Goal: Task Accomplishment & Management: Complete application form

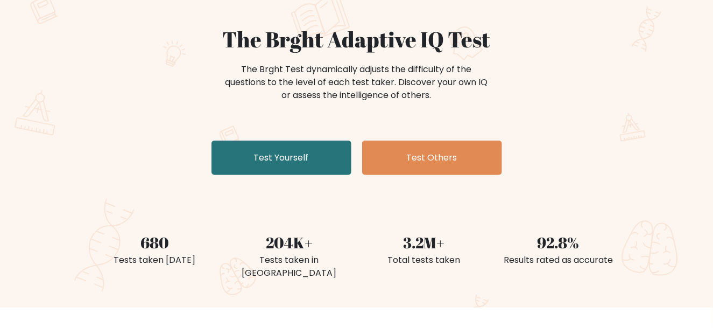
scroll to position [88, 0]
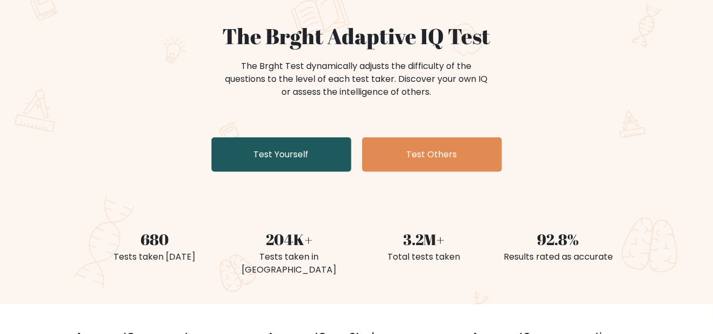
click at [275, 167] on link "Test Yourself" at bounding box center [282, 154] width 140 height 34
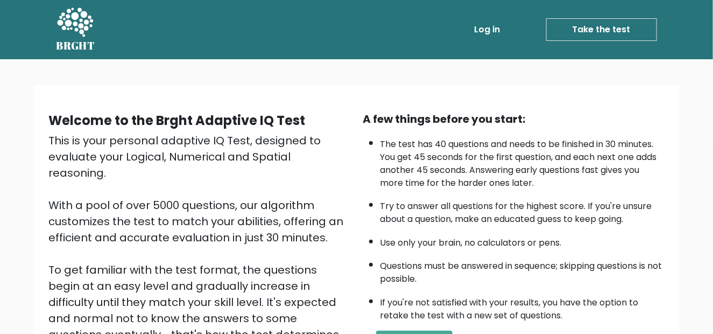
click at [587, 24] on link "Take the test" at bounding box center [602, 29] width 111 height 23
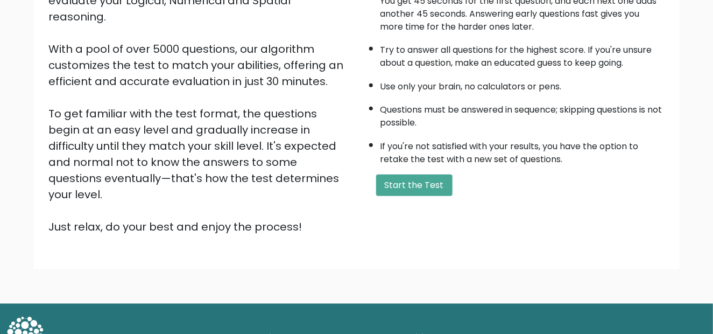
scroll to position [159, 0]
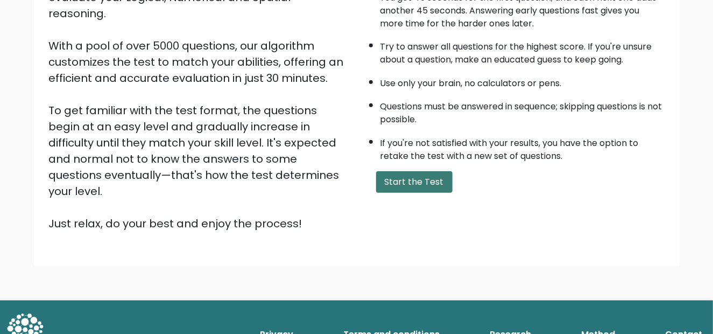
click at [414, 171] on button "Start the Test" at bounding box center [414, 182] width 76 height 22
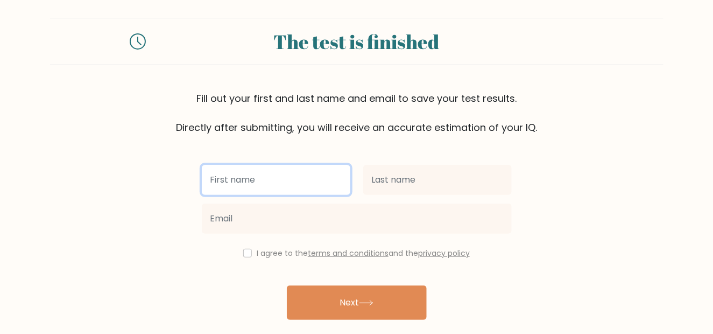
scroll to position [44, 0]
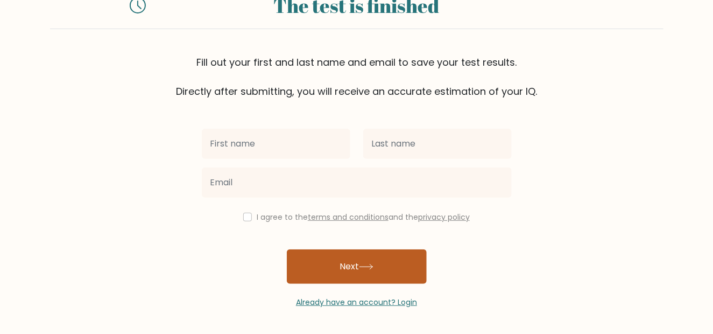
click at [342, 252] on button "Next" at bounding box center [357, 266] width 140 height 34
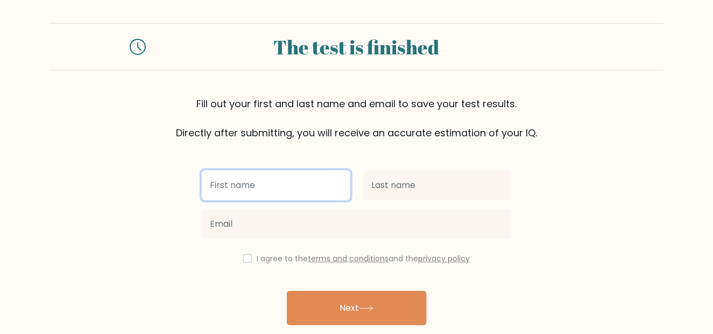
scroll to position [0, 0]
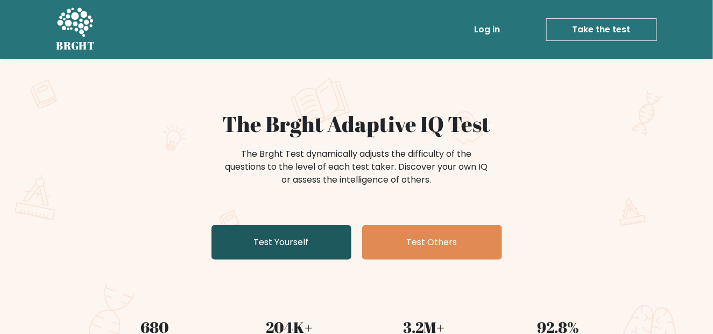
click at [295, 240] on link "Test Yourself" at bounding box center [282, 242] width 140 height 34
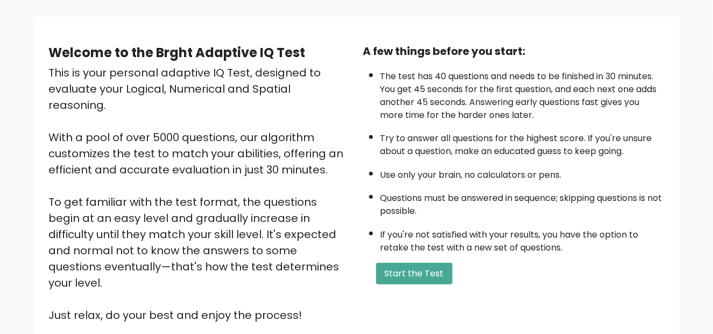
scroll to position [159, 0]
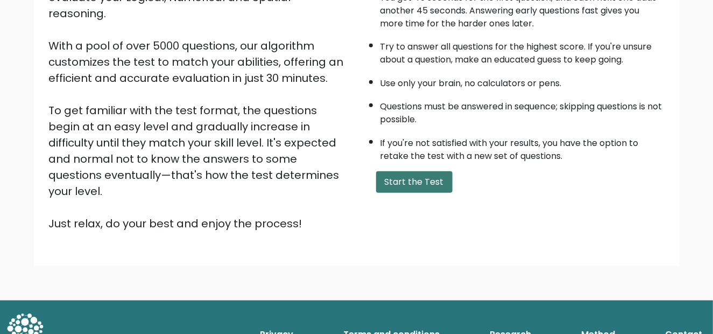
click at [419, 179] on button "Start the Test" at bounding box center [414, 182] width 76 height 22
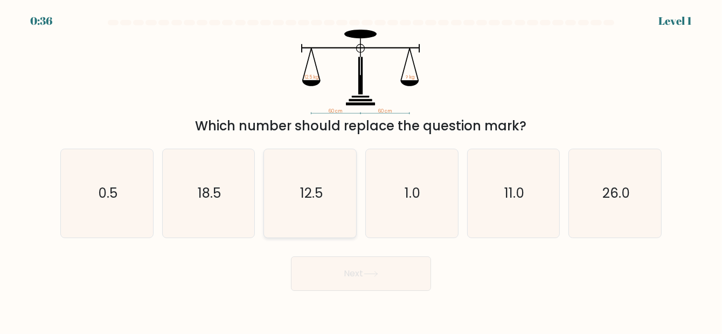
click at [319, 187] on text "12.5" at bounding box center [310, 193] width 23 height 19
click at [361, 170] on input "c. 12.5" at bounding box center [361, 168] width 1 height 3
radio input "true"
click at [330, 300] on body "0:34 Level 1" at bounding box center [361, 167] width 722 height 334
click at [338, 254] on div "Next" at bounding box center [361, 271] width 614 height 40
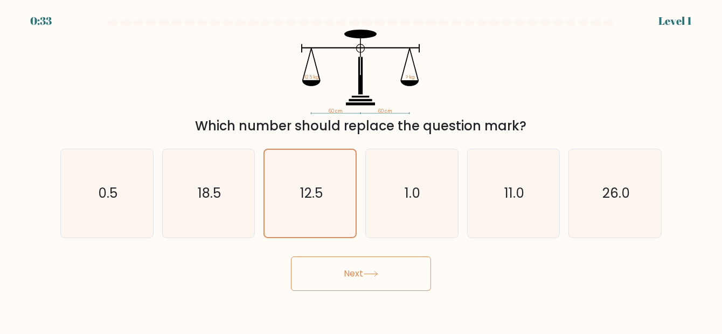
click at [338, 261] on button "Next" at bounding box center [361, 273] width 140 height 34
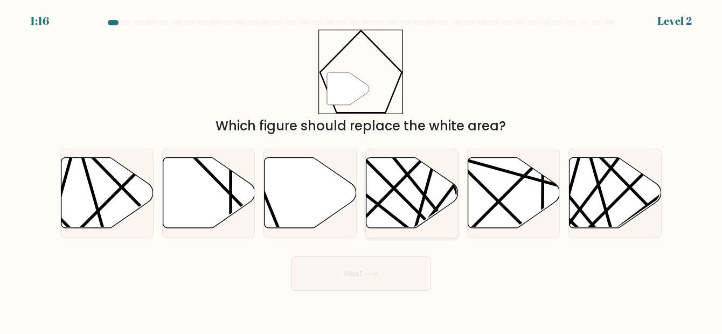
drag, startPoint x: 338, startPoint y: 261, endPoint x: 365, endPoint y: 178, distance: 87.3
click at [359, 187] on form "a." at bounding box center [361, 155] width 722 height 271
click at [327, 185] on icon at bounding box center [310, 193] width 92 height 71
click at [361, 170] on input "c." at bounding box center [361, 168] width 1 height 3
radio input "true"
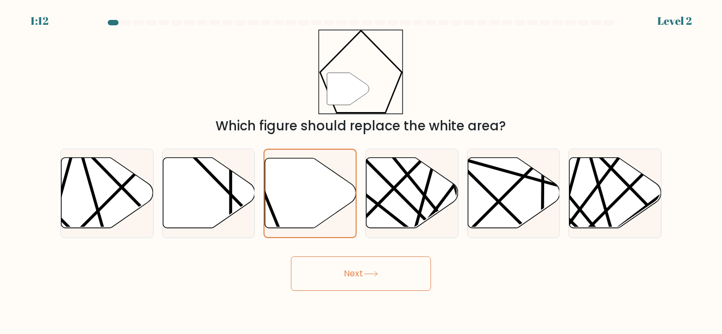
click at [351, 273] on button "Next" at bounding box center [361, 273] width 140 height 34
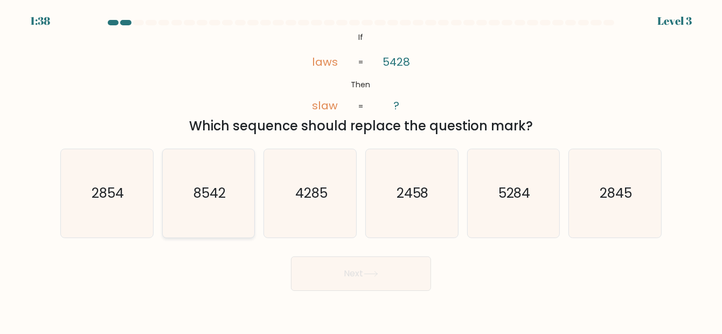
click at [219, 207] on icon "8542" at bounding box center [208, 193] width 88 height 88
click at [361, 170] on input "b. 8542" at bounding box center [361, 168] width 1 height 3
radio input "true"
click at [364, 261] on button "Next" at bounding box center [361, 273] width 140 height 34
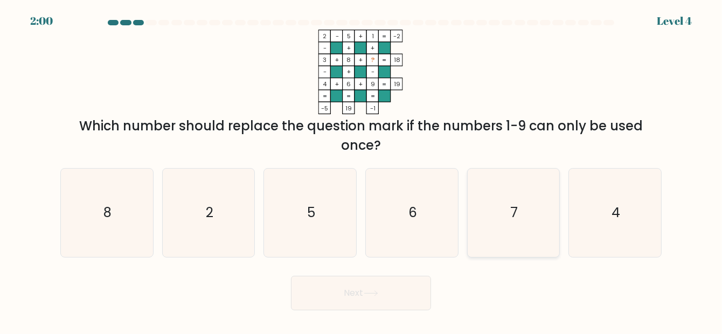
click at [508, 232] on icon "7" at bounding box center [513, 213] width 88 height 88
click at [361, 170] on input "e. 7" at bounding box center [361, 168] width 1 height 3
radio input "true"
click at [408, 279] on button "Next" at bounding box center [361, 293] width 140 height 34
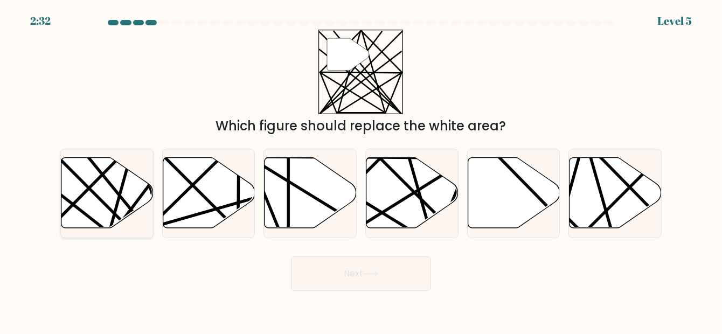
click at [102, 199] on line at bounding box center [134, 233] width 180 height 180
click at [361, 170] on input "a." at bounding box center [361, 168] width 1 height 3
radio input "true"
click at [301, 261] on button "Next" at bounding box center [361, 273] width 140 height 34
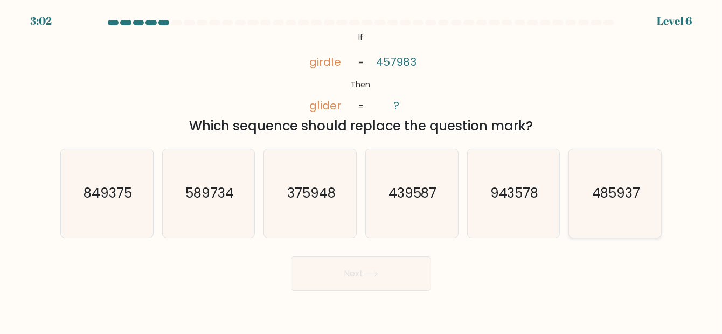
click at [648, 186] on icon "485937" at bounding box center [615, 193] width 88 height 88
click at [361, 170] on input "f. 485937" at bounding box center [361, 168] width 1 height 3
radio input "true"
click at [334, 291] on body "3:00 Level 6 If" at bounding box center [361, 167] width 722 height 334
click at [332, 283] on button "Next" at bounding box center [361, 273] width 140 height 34
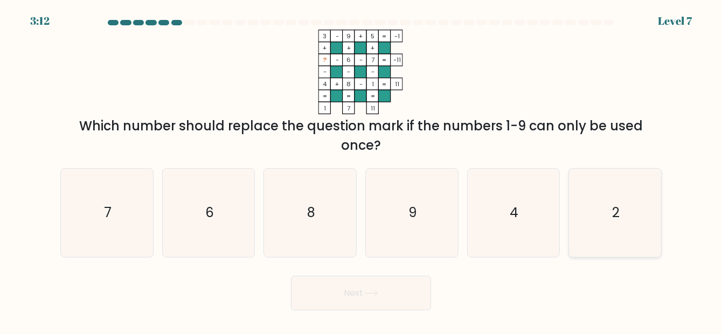
click at [631, 243] on icon "2" at bounding box center [615, 213] width 88 height 88
click at [361, 170] on input "f. 2" at bounding box center [361, 168] width 1 height 3
radio input "true"
click at [346, 277] on button "Next" at bounding box center [361, 293] width 140 height 34
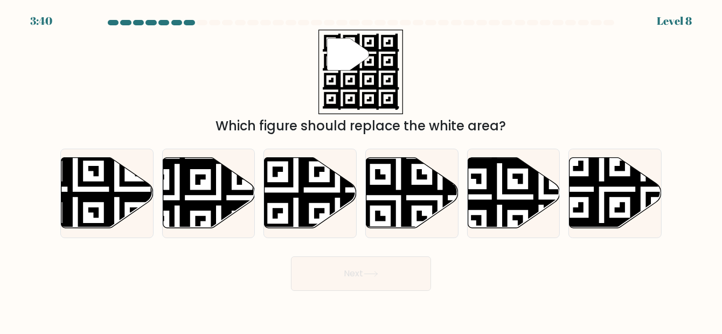
click at [591, 264] on div "Next" at bounding box center [361, 271] width 614 height 40
click at [596, 187] on icon at bounding box center [643, 231] width 167 height 167
click at [361, 170] on input "f." at bounding box center [361, 168] width 1 height 3
radio input "true"
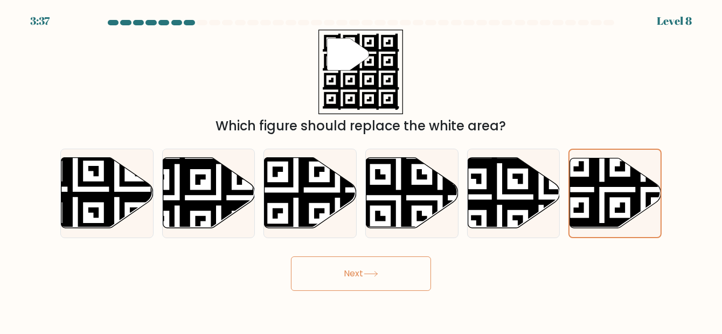
click at [354, 289] on button "Next" at bounding box center [361, 273] width 140 height 34
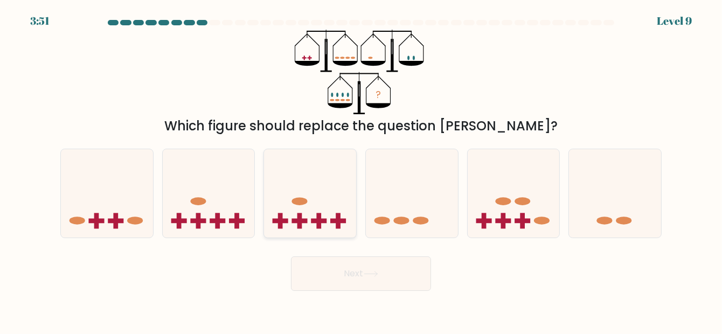
click at [306, 221] on rect at bounding box center [300, 221] width 16 height 5
click at [361, 170] on input "c." at bounding box center [361, 168] width 1 height 3
radio input "true"
click at [633, 201] on icon at bounding box center [615, 193] width 92 height 76
click at [361, 170] on input "f." at bounding box center [361, 168] width 1 height 3
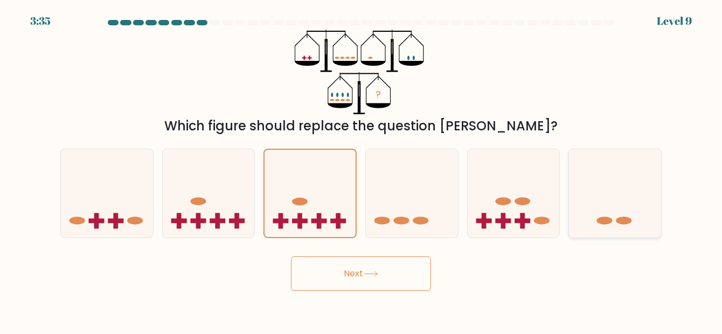
radio input "true"
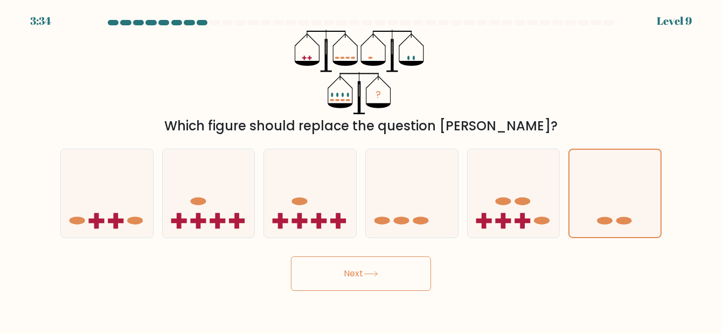
click at [376, 264] on button "Next" at bounding box center [361, 273] width 140 height 34
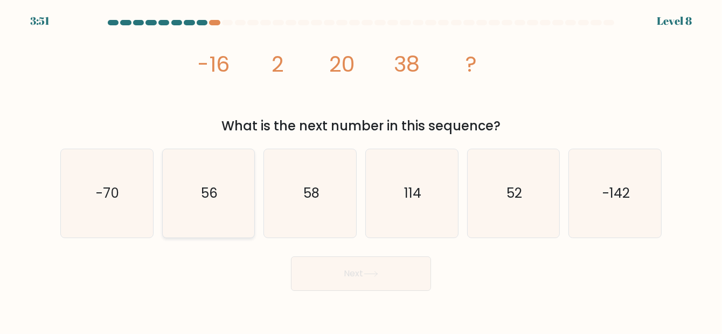
click at [204, 194] on text "56" at bounding box center [209, 193] width 17 height 19
click at [361, 170] on input "b. 56" at bounding box center [361, 168] width 1 height 3
radio input "true"
click at [368, 269] on button "Next" at bounding box center [361, 273] width 140 height 34
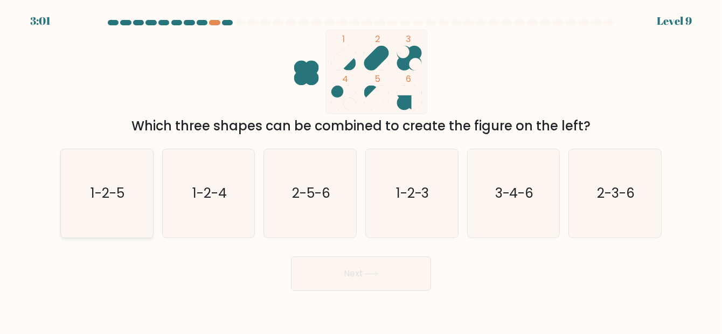
click at [149, 190] on icon "1-2-5" at bounding box center [106, 193] width 88 height 88
click at [361, 170] on input "a. 1-2-5" at bounding box center [361, 168] width 1 height 3
radio input "true"
click at [375, 278] on button "Next" at bounding box center [361, 273] width 140 height 34
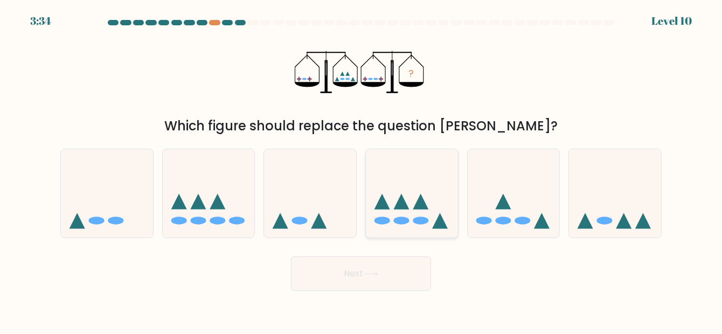
click at [418, 209] on icon at bounding box center [421, 202] width 16 height 16
click at [361, 170] on input "d." at bounding box center [361, 168] width 1 height 3
radio input "true"
click at [232, 195] on icon at bounding box center [209, 193] width 92 height 76
click at [361, 170] on input "b." at bounding box center [361, 168] width 1 height 3
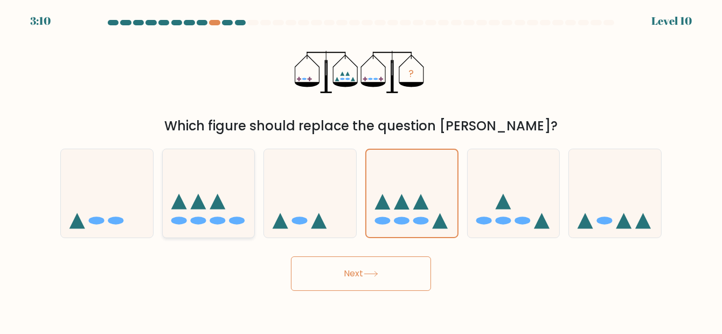
radio input "true"
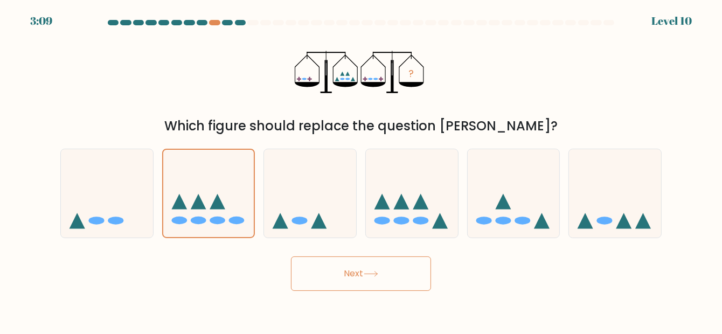
click at [339, 261] on button "Next" at bounding box center [361, 273] width 140 height 34
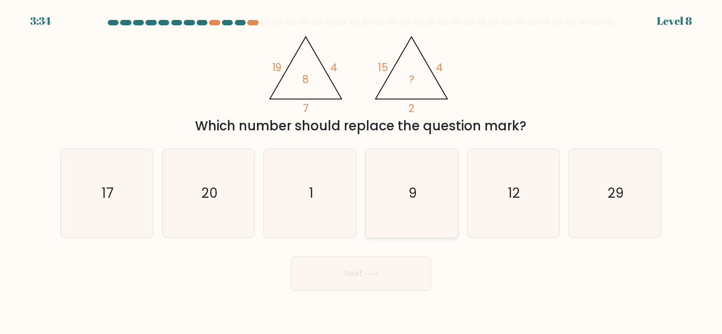
click at [439, 191] on icon "9" at bounding box center [411, 193] width 88 height 88
click at [361, 170] on input "d. 9" at bounding box center [361, 168] width 1 height 3
radio input "true"
click at [407, 263] on button "Next" at bounding box center [361, 273] width 140 height 34
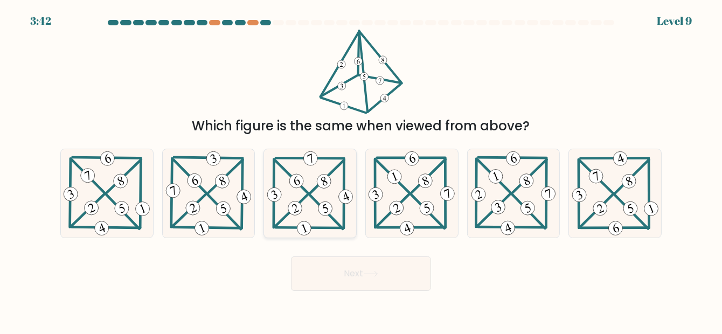
click at [312, 178] on icon at bounding box center [310, 193] width 90 height 88
click at [361, 170] on input "c." at bounding box center [361, 168] width 1 height 3
radio input "true"
click at [359, 265] on button "Next" at bounding box center [361, 273] width 140 height 34
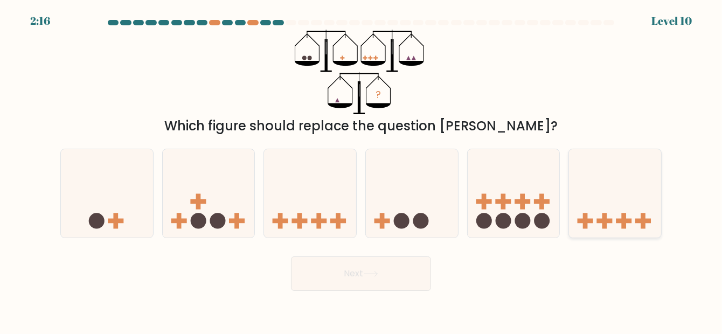
click at [591, 183] on icon at bounding box center [615, 193] width 92 height 76
click at [361, 170] on input "f." at bounding box center [361, 168] width 1 height 3
radio input "true"
click at [407, 271] on button "Next" at bounding box center [361, 273] width 140 height 34
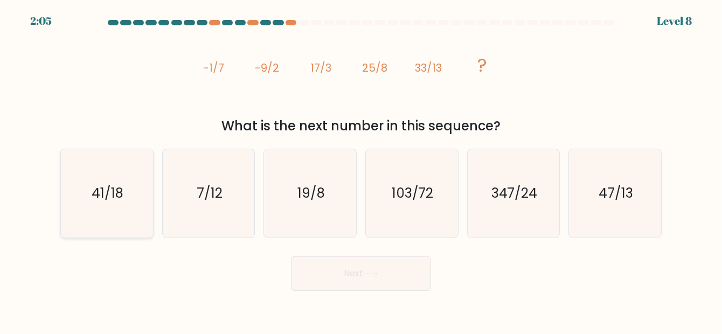
click at [149, 215] on icon "41/18" at bounding box center [106, 193] width 88 height 88
click at [361, 170] on input "a. 41/18" at bounding box center [361, 168] width 1 height 3
radio input "true"
click at [335, 286] on button "Next" at bounding box center [361, 273] width 140 height 34
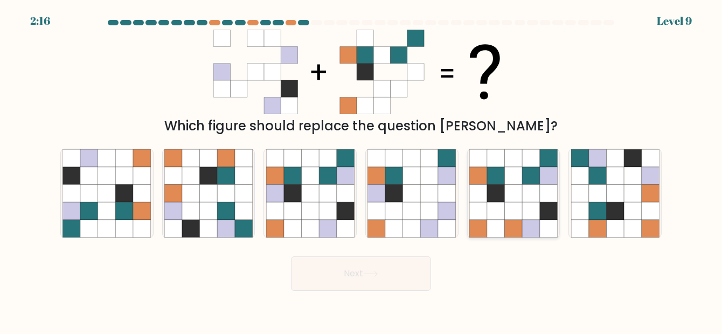
click at [528, 204] on icon at bounding box center [531, 211] width 18 height 18
click at [361, 170] on input "e." at bounding box center [361, 168] width 1 height 3
radio input "true"
click at [304, 169] on icon at bounding box center [310, 176] width 18 height 18
click at [361, 169] on input "c." at bounding box center [361, 168] width 1 height 3
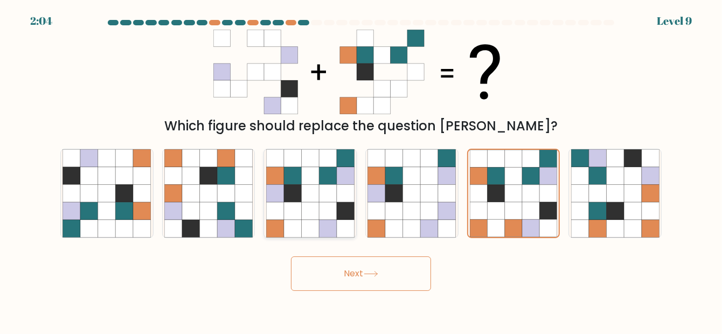
radio input "true"
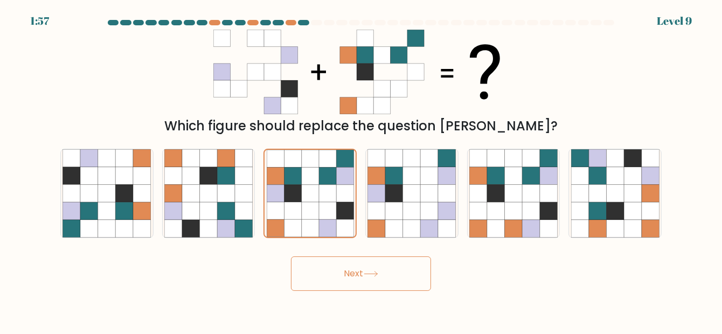
click at [343, 272] on button "Next" at bounding box center [361, 273] width 140 height 34
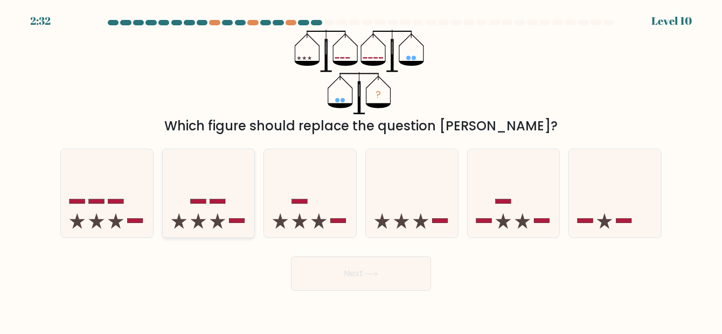
click at [214, 221] on icon at bounding box center [217, 221] width 16 height 16
click at [361, 170] on input "b." at bounding box center [361, 168] width 1 height 3
radio input "true"
click at [364, 275] on button "Next" at bounding box center [361, 273] width 140 height 34
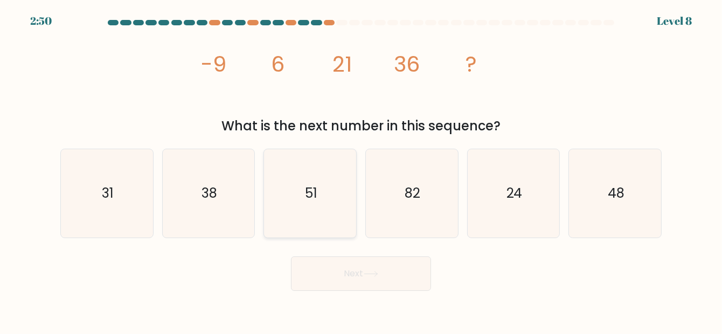
click at [296, 227] on icon "51" at bounding box center [310, 193] width 88 height 88
click at [361, 170] on input "c. 51" at bounding box center [361, 168] width 1 height 3
radio input "true"
click at [370, 262] on button "Next" at bounding box center [361, 273] width 140 height 34
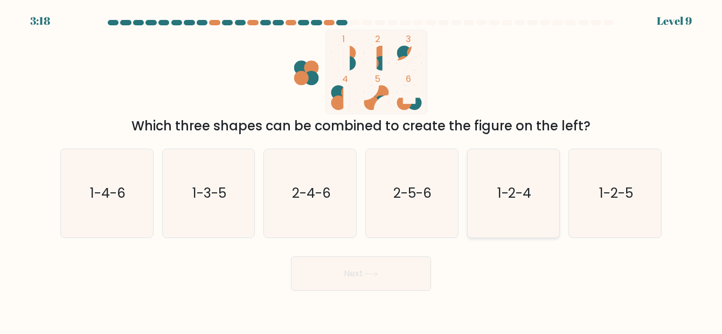
click at [535, 179] on icon "1-2-4" at bounding box center [513, 193] width 88 height 88
click at [361, 170] on input "e. 1-2-4" at bounding box center [361, 168] width 1 height 3
radio input "true"
click at [377, 261] on button "Next" at bounding box center [361, 273] width 140 height 34
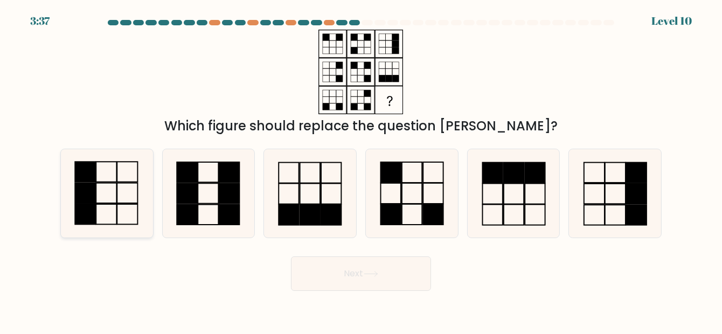
click at [87, 200] on rect at bounding box center [85, 193] width 20 height 20
click at [361, 170] on input "a." at bounding box center [361, 168] width 1 height 3
radio input "true"
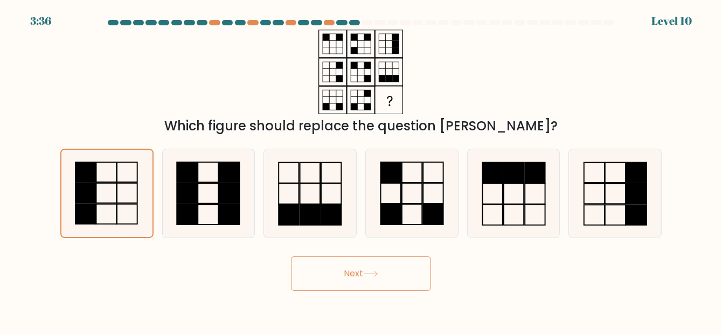
click at [352, 282] on button "Next" at bounding box center [361, 273] width 140 height 34
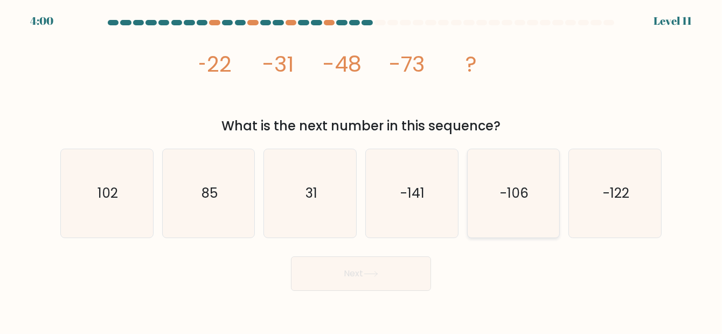
click at [487, 183] on icon "-106" at bounding box center [513, 193] width 88 height 88
click at [361, 170] on input "e. -106" at bounding box center [361, 168] width 1 height 3
radio input "true"
click at [396, 268] on button "Next" at bounding box center [361, 273] width 140 height 34
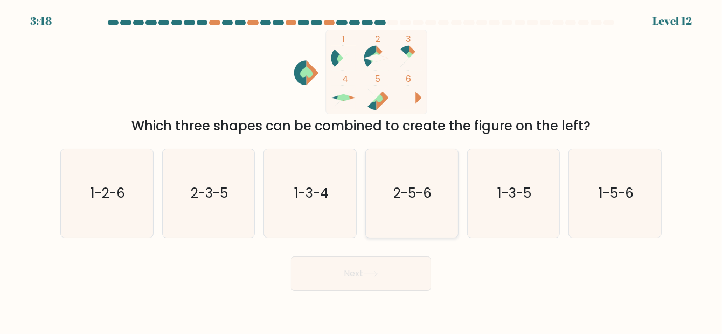
click at [402, 185] on text "2-5-6" at bounding box center [412, 193] width 38 height 19
click at [361, 170] on input "d. 2-5-6" at bounding box center [361, 168] width 1 height 3
radio input "true"
click at [339, 271] on button "Next" at bounding box center [361, 273] width 140 height 34
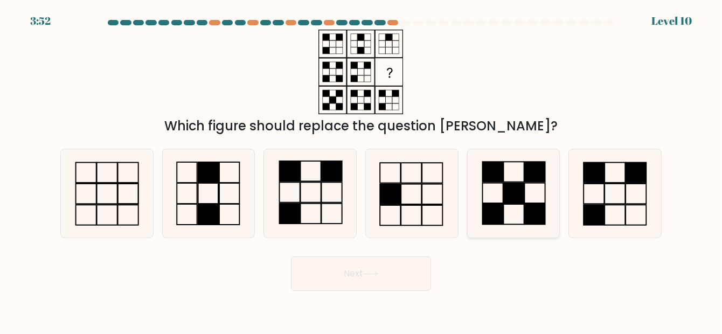
click at [531, 198] on icon at bounding box center [513, 193] width 88 height 88
click at [361, 170] on input "e." at bounding box center [361, 168] width 1 height 3
radio input "true"
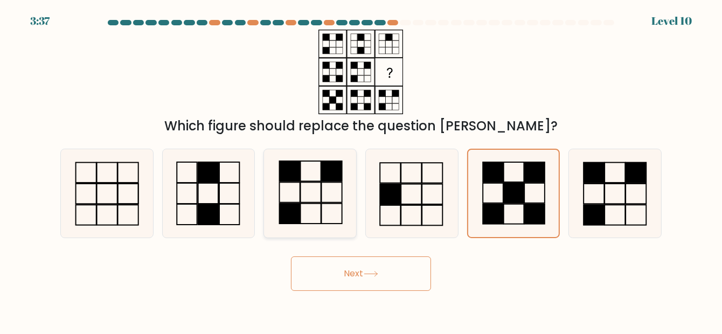
click at [295, 161] on rect at bounding box center [289, 171] width 20 height 20
click at [361, 167] on input "c." at bounding box center [361, 168] width 1 height 3
radio input "true"
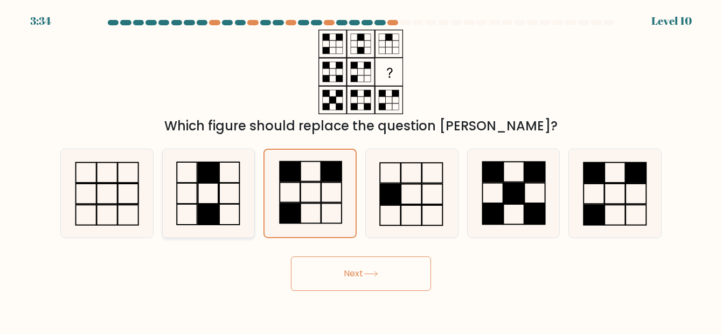
click at [220, 202] on icon at bounding box center [208, 193] width 88 height 88
click at [361, 170] on input "b." at bounding box center [361, 168] width 1 height 3
radio input "true"
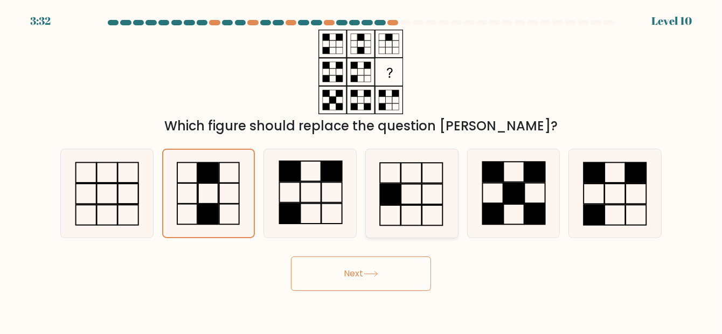
click at [418, 188] on icon at bounding box center [411, 193] width 88 height 88
click at [361, 170] on input "d." at bounding box center [361, 168] width 1 height 3
radio input "true"
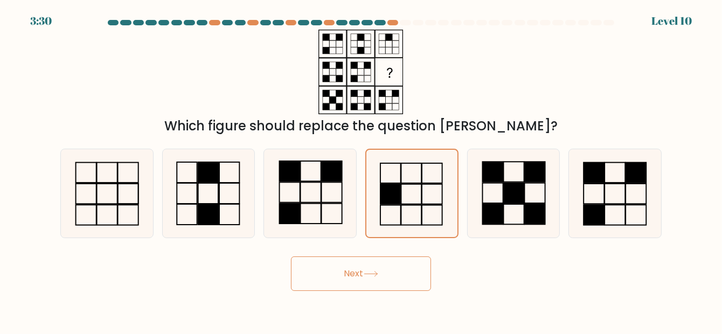
click at [380, 288] on button "Next" at bounding box center [361, 273] width 140 height 34
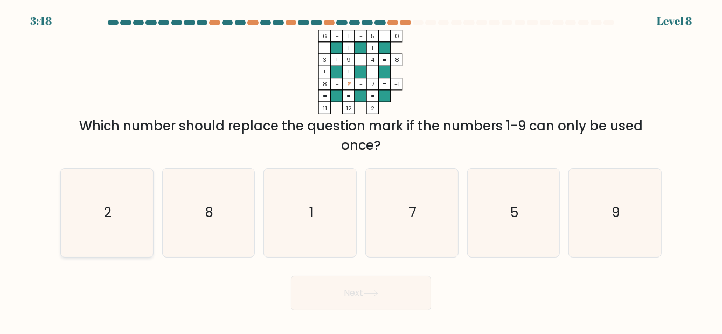
click at [78, 195] on icon "2" at bounding box center [106, 213] width 88 height 88
click at [361, 170] on input "a. 2" at bounding box center [361, 168] width 1 height 3
radio input "true"
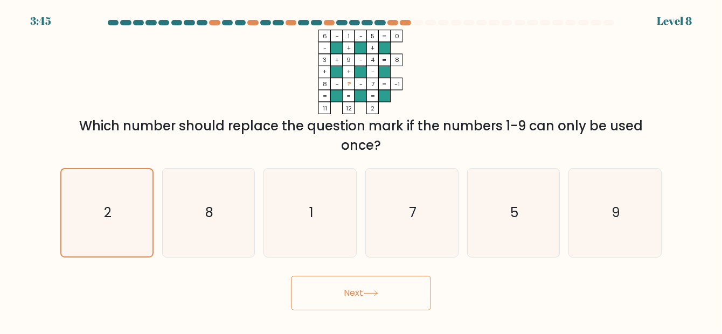
click at [372, 302] on button "Next" at bounding box center [361, 293] width 140 height 34
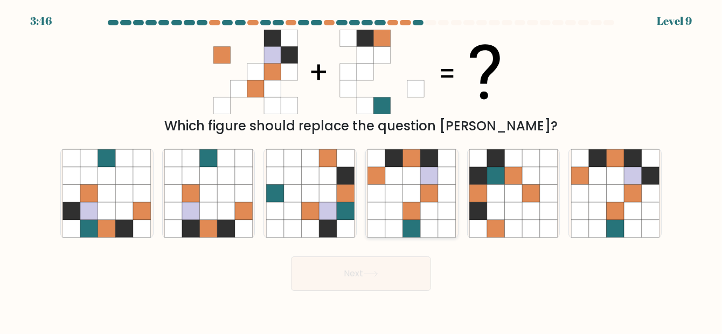
click at [440, 182] on icon at bounding box center [447, 176] width 18 height 18
click at [361, 170] on input "d." at bounding box center [361, 168] width 1 height 3
radio input "true"
click at [489, 199] on icon at bounding box center [496, 193] width 18 height 18
click at [361, 170] on input "e." at bounding box center [361, 168] width 1 height 3
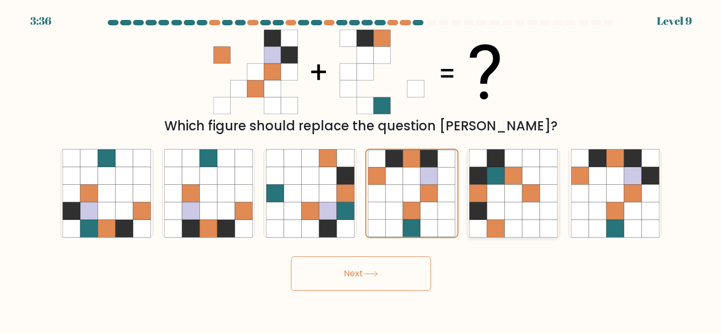
radio input "true"
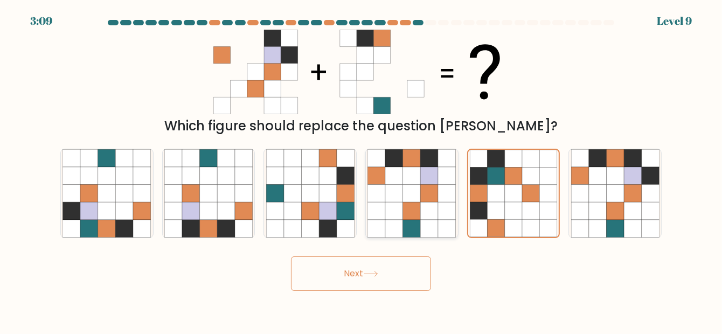
click at [448, 165] on icon at bounding box center [447, 158] width 18 height 18
click at [361, 167] on input "d." at bounding box center [361, 168] width 1 height 3
radio input "true"
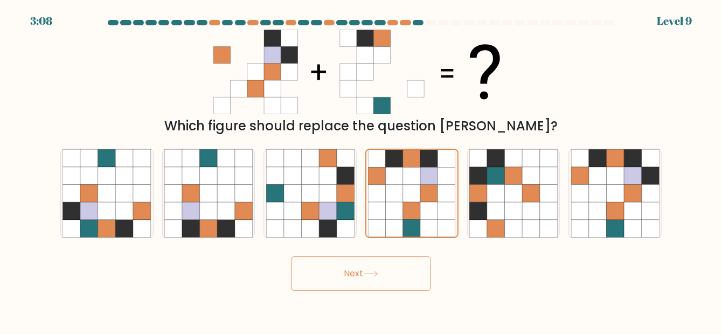
click at [368, 282] on button "Next" at bounding box center [361, 273] width 140 height 34
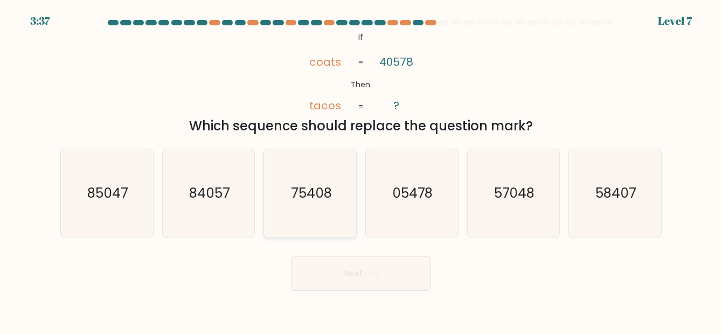
click at [330, 218] on icon "75408" at bounding box center [310, 193] width 88 height 88
click at [361, 170] on input "c. 75408" at bounding box center [361, 168] width 1 height 3
radio input "true"
click at [361, 264] on button "Next" at bounding box center [361, 273] width 140 height 34
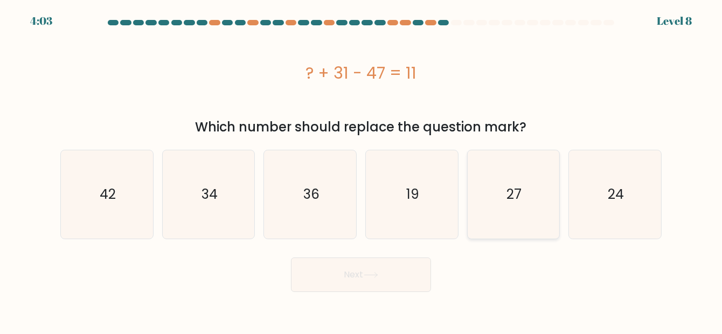
click at [549, 201] on icon "27" at bounding box center [513, 194] width 88 height 88
click at [361, 170] on input "e. 27" at bounding box center [361, 168] width 1 height 3
radio input "true"
click at [422, 274] on button "Next" at bounding box center [361, 274] width 140 height 34
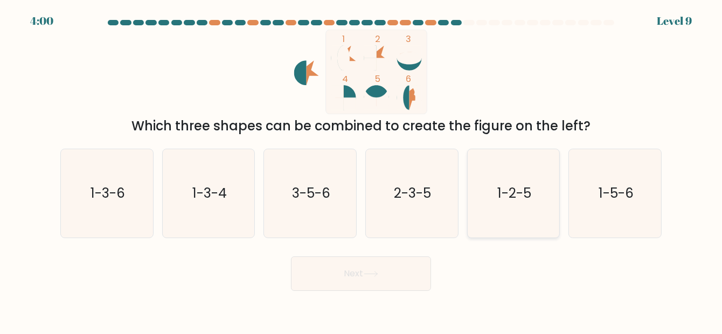
click at [524, 194] on text "1-2-5" at bounding box center [514, 193] width 34 height 19
click at [361, 170] on input "e. 1-2-5" at bounding box center [361, 168] width 1 height 3
radio input "true"
click at [372, 269] on button "Next" at bounding box center [361, 273] width 140 height 34
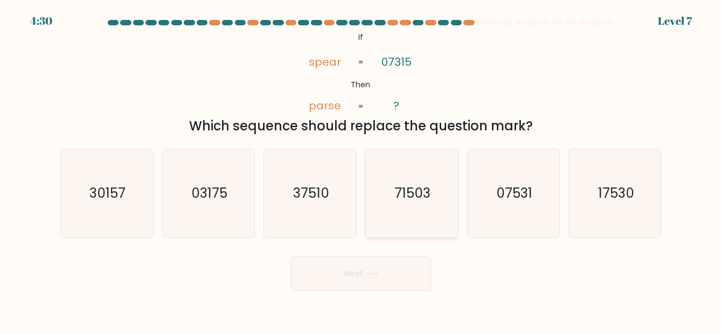
click at [432, 214] on icon "71503" at bounding box center [411, 193] width 88 height 88
click at [361, 170] on input "d. 71503" at bounding box center [361, 168] width 1 height 3
radio input "true"
click at [383, 285] on button "Next" at bounding box center [361, 273] width 140 height 34
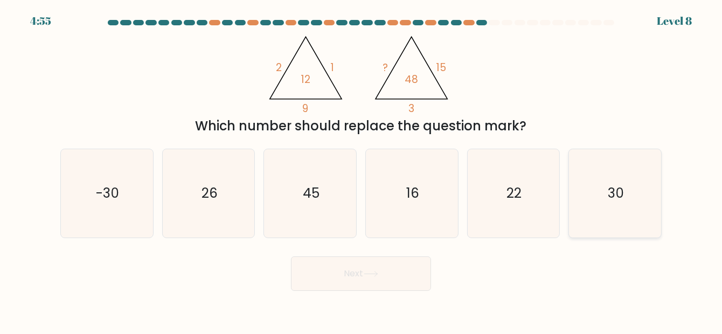
click at [597, 164] on icon "30" at bounding box center [615, 193] width 88 height 88
click at [361, 167] on input "f. 30" at bounding box center [361, 168] width 1 height 3
radio input "true"
click at [390, 277] on button "Next" at bounding box center [361, 273] width 140 height 34
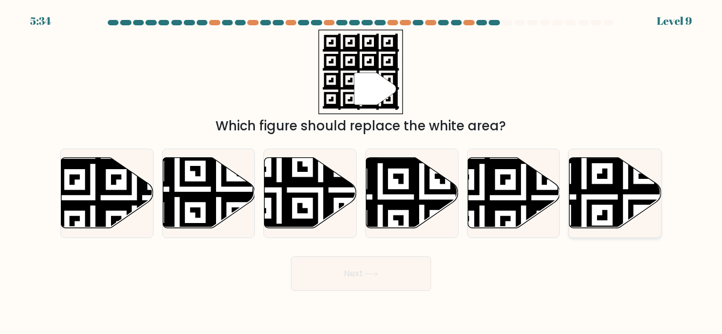
click at [590, 168] on icon at bounding box center [584, 155] width 167 height 167
click at [361, 168] on input "f." at bounding box center [361, 168] width 1 height 3
radio input "true"
click at [383, 278] on button "Next" at bounding box center [361, 273] width 140 height 34
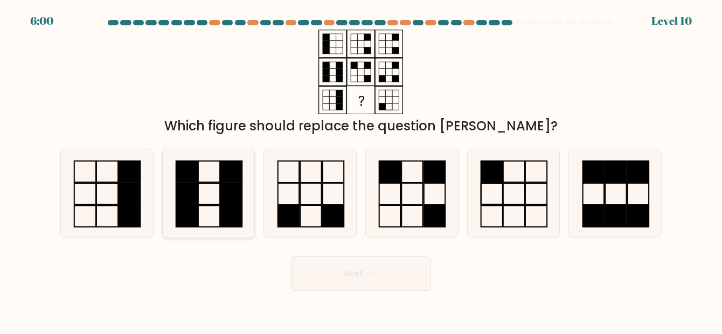
click at [199, 183] on rect at bounding box center [209, 193] width 22 height 21
click at [361, 170] on input "b." at bounding box center [361, 168] width 1 height 3
radio input "true"
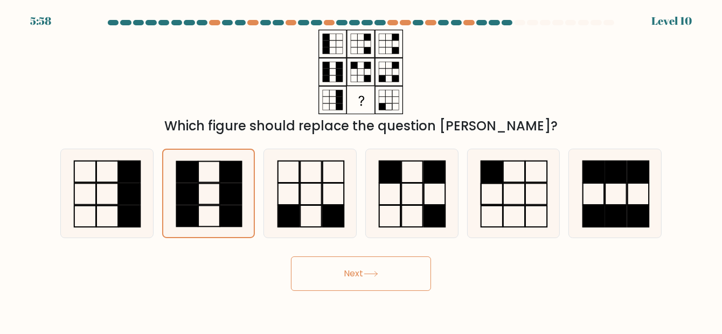
click at [344, 258] on button "Next" at bounding box center [361, 273] width 140 height 34
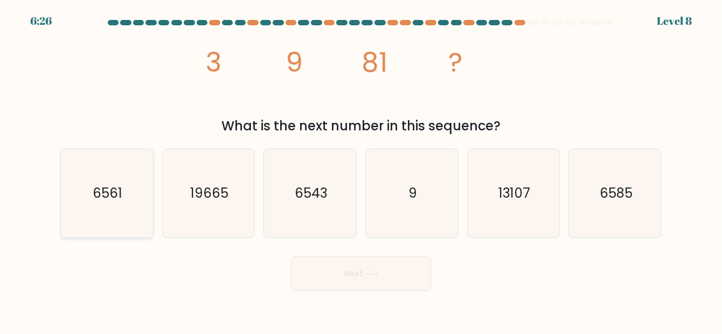
click at [101, 207] on icon "6561" at bounding box center [106, 193] width 88 height 88
click at [361, 170] on input "a. 6561" at bounding box center [361, 168] width 1 height 3
radio input "true"
click at [400, 275] on button "Next" at bounding box center [361, 273] width 140 height 34
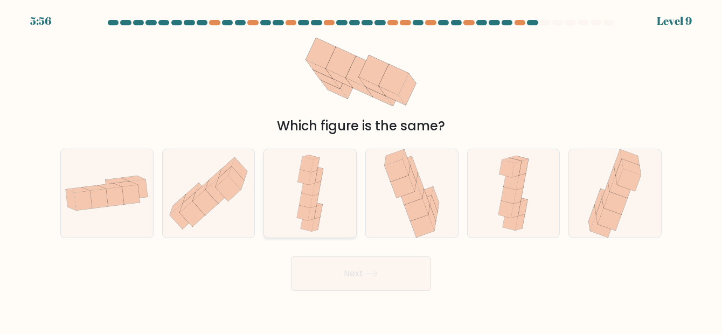
click at [299, 151] on icon at bounding box center [309, 193] width 35 height 88
click at [361, 167] on input "c." at bounding box center [361, 168] width 1 height 3
radio input "true"
click at [356, 265] on button "Next" at bounding box center [361, 273] width 140 height 34
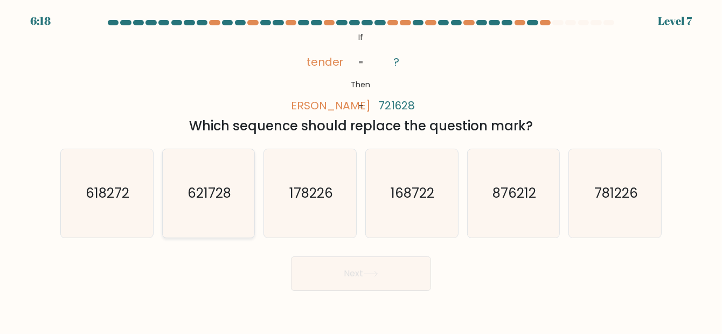
click at [222, 190] on text "621728" at bounding box center [209, 193] width 44 height 19
click at [361, 170] on input "b. 621728" at bounding box center [361, 168] width 1 height 3
radio input "true"
click at [353, 265] on button "Next" at bounding box center [361, 273] width 140 height 34
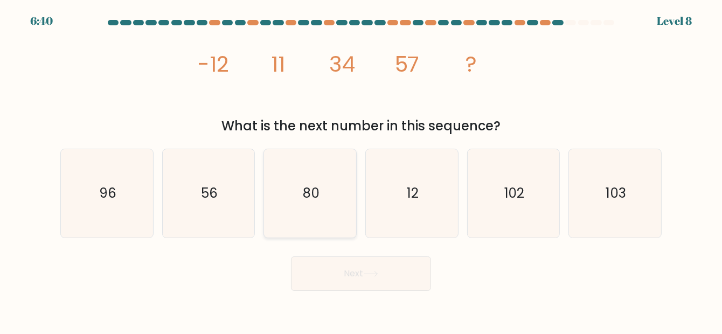
click at [316, 180] on icon "80" at bounding box center [310, 193] width 88 height 88
click at [361, 170] on input "c. 80" at bounding box center [361, 168] width 1 height 3
radio input "true"
click at [384, 278] on button "Next" at bounding box center [361, 273] width 140 height 34
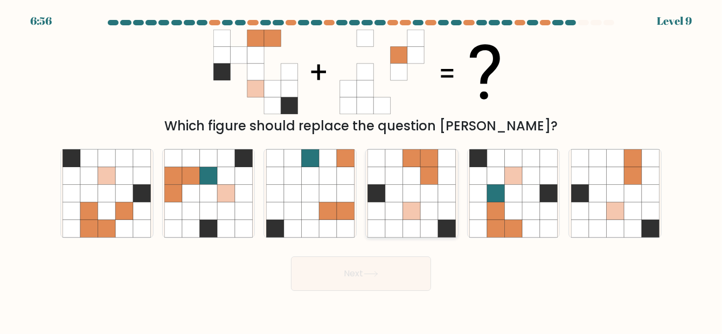
click at [424, 192] on icon at bounding box center [430, 193] width 18 height 18
click at [361, 170] on input "d." at bounding box center [361, 168] width 1 height 3
radio input "true"
click at [386, 281] on button "Next" at bounding box center [361, 273] width 140 height 34
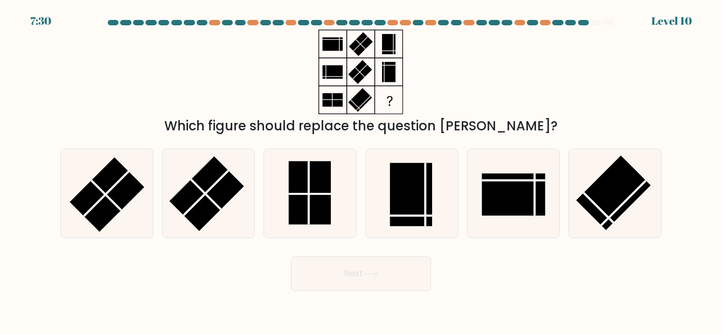
drag, startPoint x: 398, startPoint y: 215, endPoint x: 460, endPoint y: 213, distance: 61.9
click at [460, 213] on div "d." at bounding box center [412, 193] width 102 height 89
click at [293, 180] on rect at bounding box center [309, 193] width 42 height 64
click at [361, 170] on input "c." at bounding box center [361, 168] width 1 height 3
radio input "true"
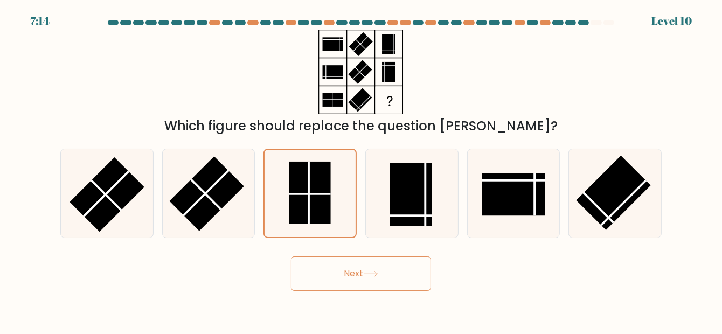
click at [326, 273] on button "Next" at bounding box center [361, 273] width 140 height 34
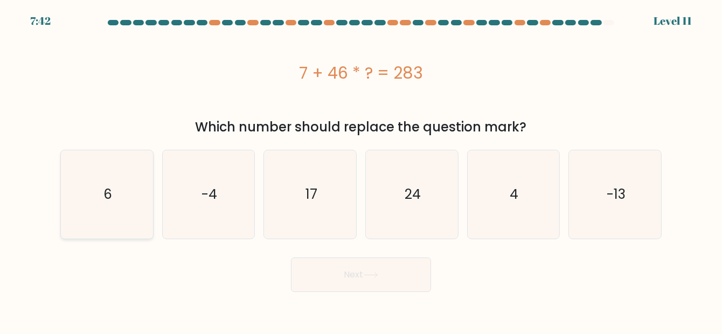
click at [120, 227] on icon "6" at bounding box center [106, 194] width 88 height 88
click at [361, 170] on input "a. 6" at bounding box center [361, 168] width 1 height 3
radio input "true"
click at [330, 270] on button "Next" at bounding box center [361, 274] width 140 height 34
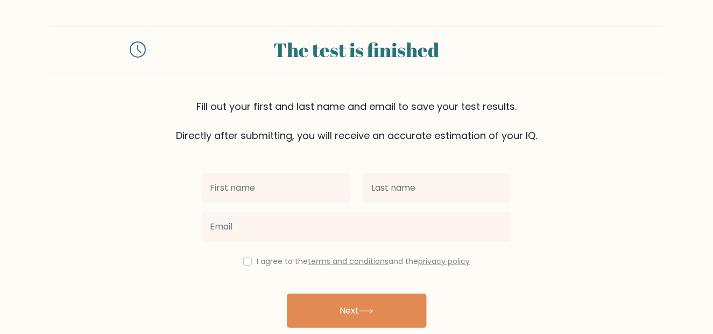
type input "R"
type input "Erica Jade"
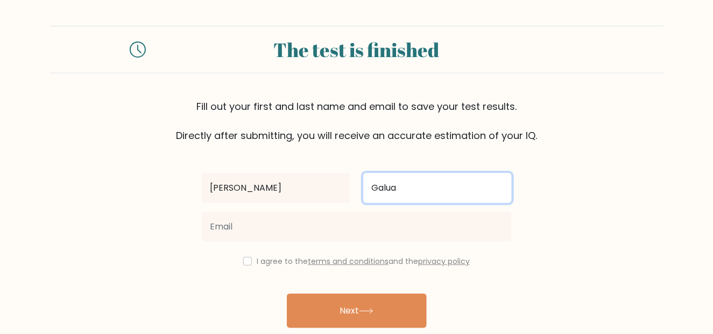
type input "Galua"
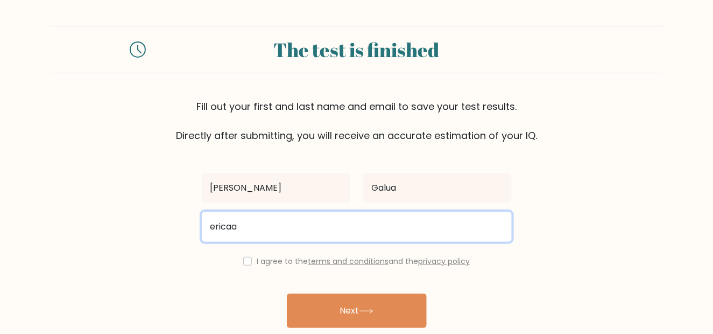
type input "ericaaajade07@gmail.com"
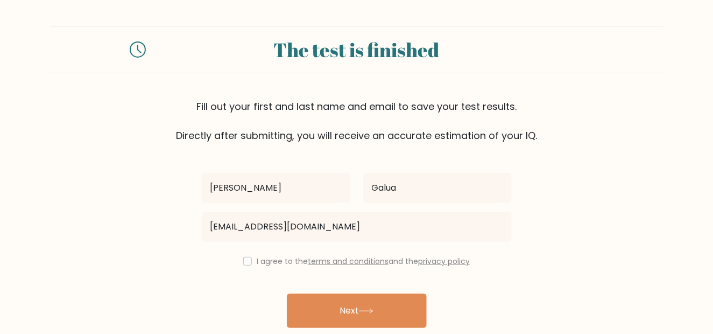
click at [257, 257] on label "I agree to the terms and conditions and the privacy policy" at bounding box center [363, 261] width 213 height 11
click at [244, 260] on input "checkbox" at bounding box center [247, 261] width 9 height 9
checkbox input "true"
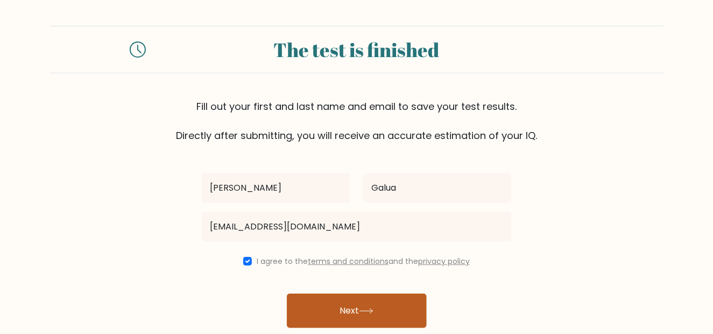
click at [310, 301] on button "Next" at bounding box center [357, 310] width 140 height 34
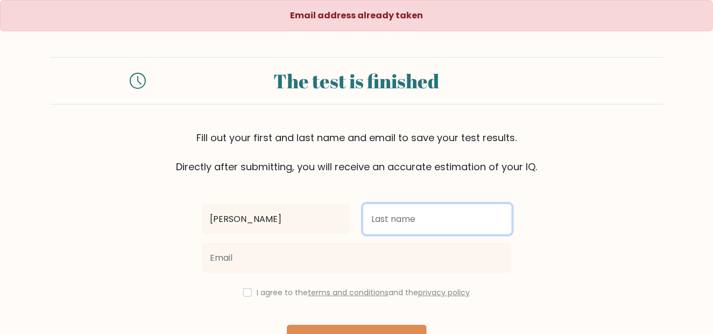
drag, startPoint x: 397, startPoint y: 215, endPoint x: 249, endPoint y: 260, distance: 154.2
click at [254, 262] on div "[PERSON_NAME] I agree to the terms and conditions and the privacy policy Next A…" at bounding box center [356, 278] width 323 height 209
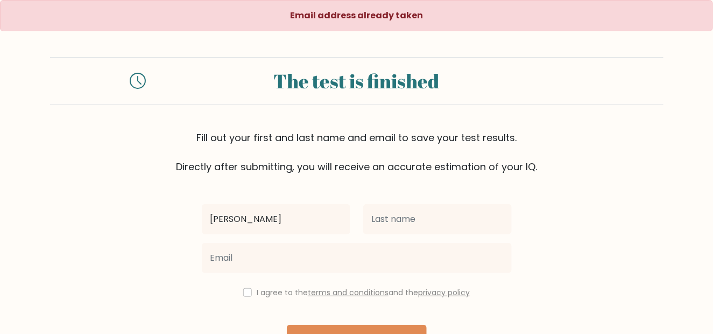
click at [269, 237] on div "[PERSON_NAME]" at bounding box center [276, 219] width 162 height 39
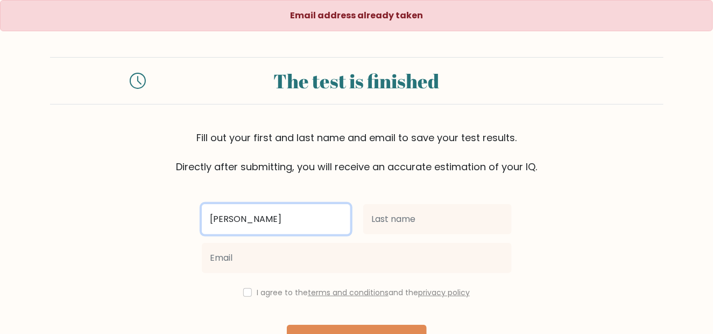
click at [266, 226] on input "[PERSON_NAME]" at bounding box center [276, 219] width 149 height 30
type input "[PERSON_NAME]"
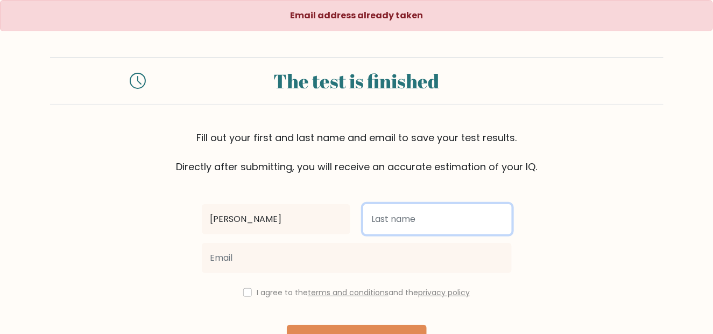
click at [400, 225] on input "text" at bounding box center [437, 219] width 149 height 30
type input "Galua"
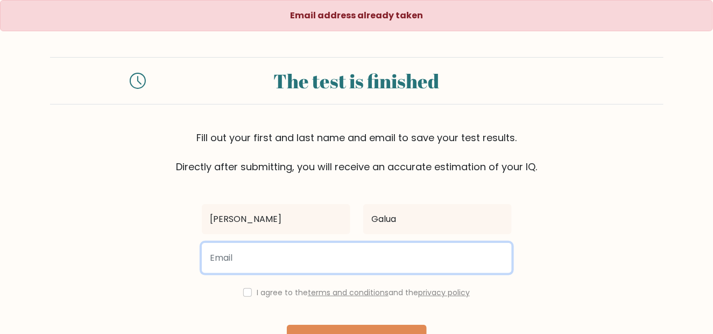
click at [383, 254] on input "email" at bounding box center [357, 258] width 310 height 30
paste input "[EMAIL_ADDRESS][DOMAIN_NAME]"
type input "[EMAIL_ADDRESS][DOMAIN_NAME]"
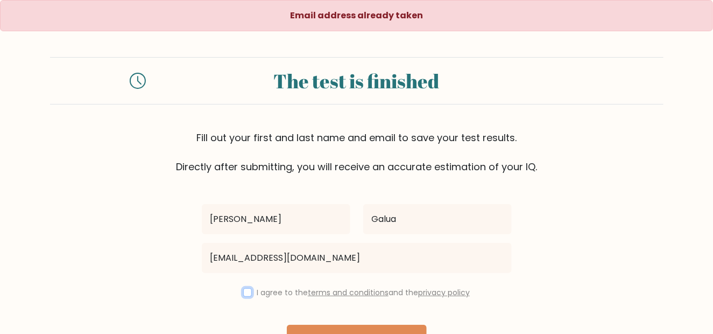
click at [247, 289] on input "checkbox" at bounding box center [247, 292] width 9 height 9
checkbox input "true"
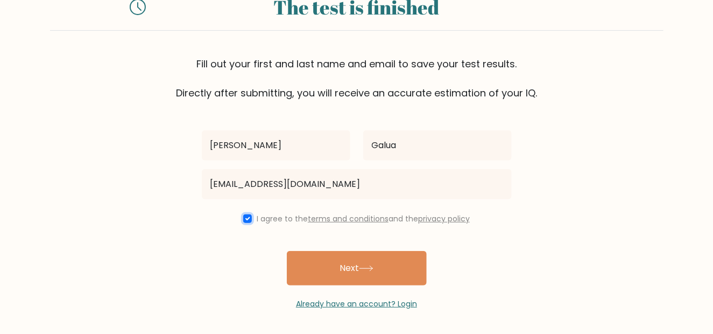
scroll to position [75, 0]
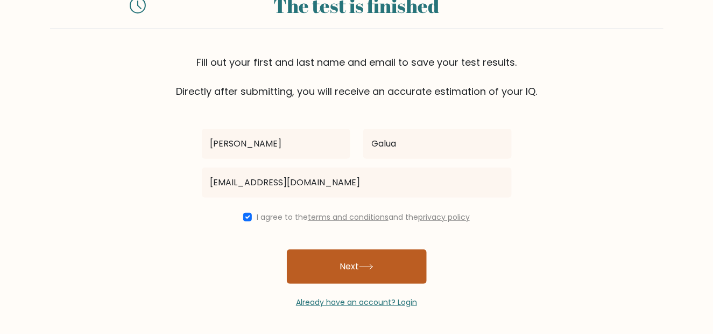
click at [338, 267] on button "Next" at bounding box center [357, 266] width 140 height 34
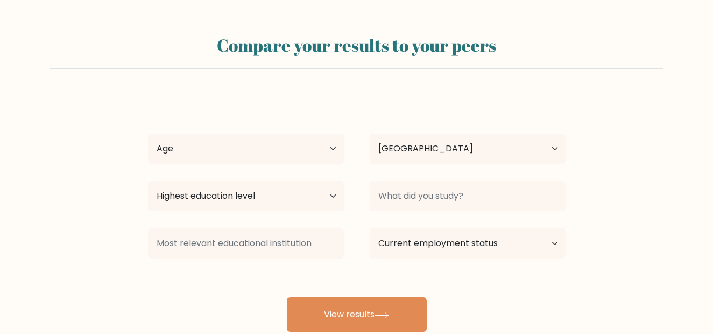
select select "PH"
click at [283, 139] on select "Age Under [DEMOGRAPHIC_DATA] [DEMOGRAPHIC_DATA] [DEMOGRAPHIC_DATA] [DEMOGRAPHIC…" at bounding box center [246, 149] width 196 height 30
select select "18_24"
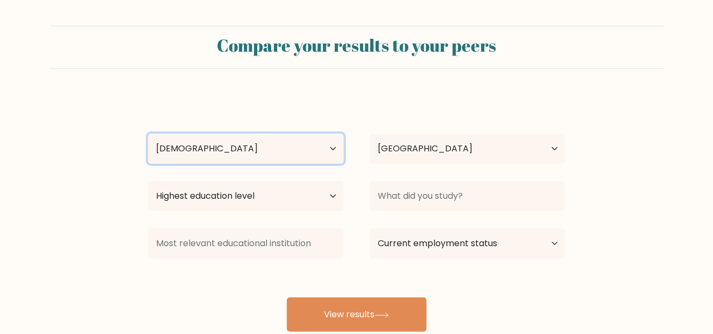
click at [148, 134] on select "Age Under [DEMOGRAPHIC_DATA] [DEMOGRAPHIC_DATA] [DEMOGRAPHIC_DATA] [DEMOGRAPHIC…" at bounding box center [246, 149] width 196 height 30
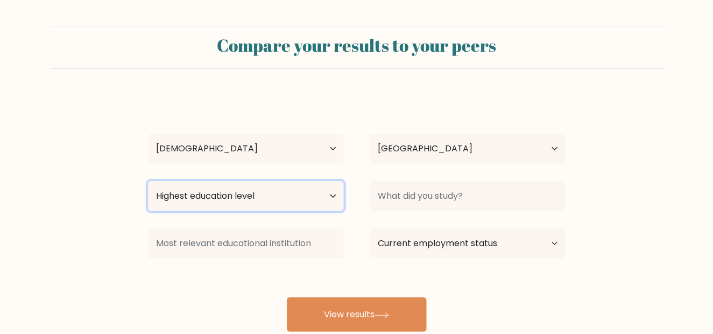
drag, startPoint x: 310, startPoint y: 195, endPoint x: 281, endPoint y: 202, distance: 30.0
click at [281, 202] on select "Highest education level No schooling Primary Lower Secondary Upper Secondary Oc…" at bounding box center [246, 196] width 196 height 30
select select "bachelors_degree"
click at [148, 181] on select "Highest education level No schooling Primary Lower Secondary Upper Secondary Oc…" at bounding box center [246, 196] width 196 height 30
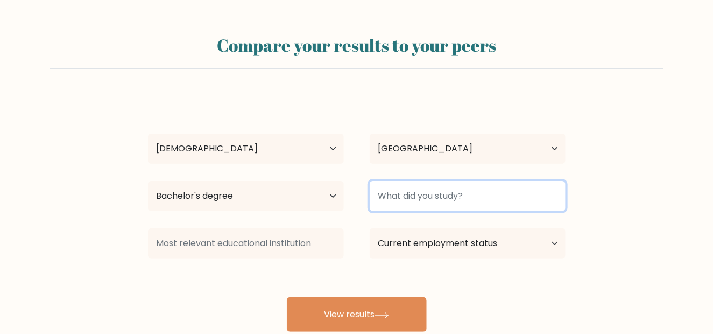
click at [404, 205] on input at bounding box center [468, 196] width 196 height 30
type input "Father Saturnino Urios"
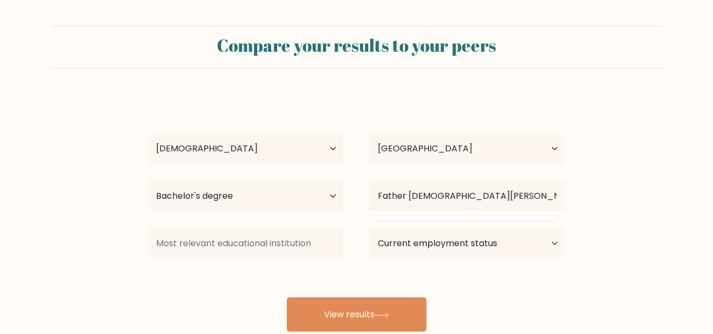
click at [580, 210] on form "Compare your results to your peers Erica Jade Galua Age Under 18 years old 18-2…" at bounding box center [356, 179] width 713 height 306
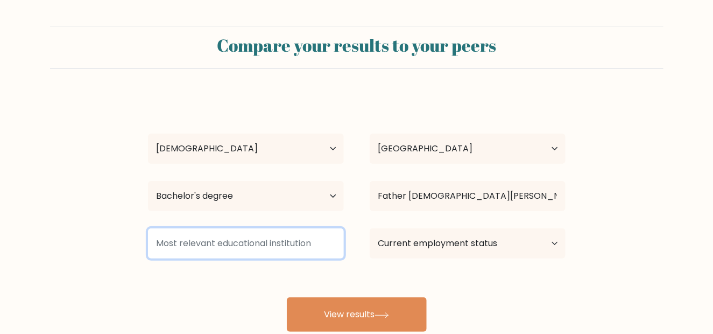
click at [323, 240] on input at bounding box center [246, 243] width 196 height 30
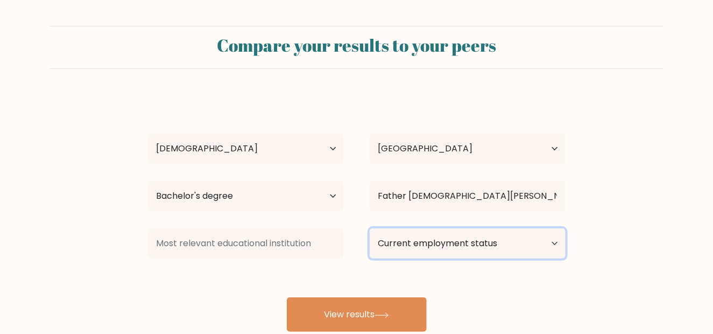
click at [426, 253] on select "Current employment status Employed Student Retired Other / prefer not to answer" at bounding box center [468, 243] width 196 height 30
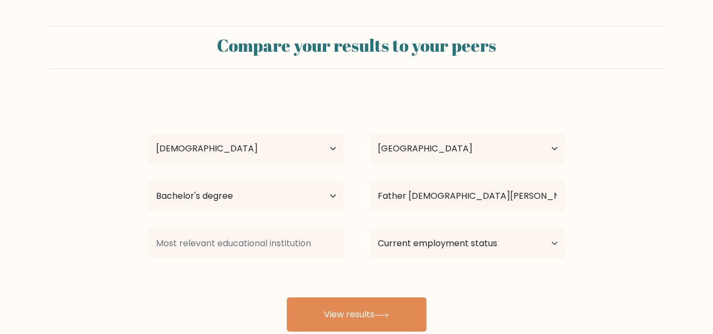
click at [618, 232] on form "Compare your results to your peers Erica Jade Galua Age Under 18 years old 18-2…" at bounding box center [356, 179] width 713 height 306
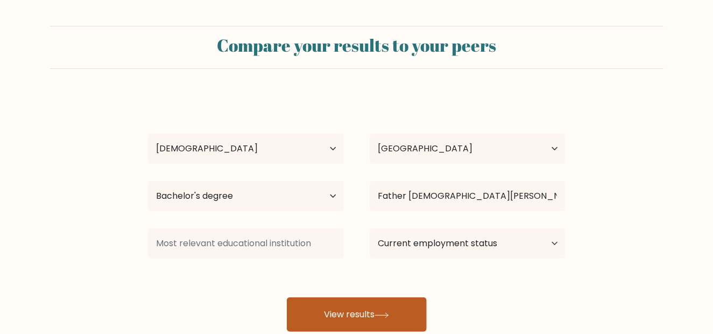
click at [396, 323] on button "View results" at bounding box center [357, 314] width 140 height 34
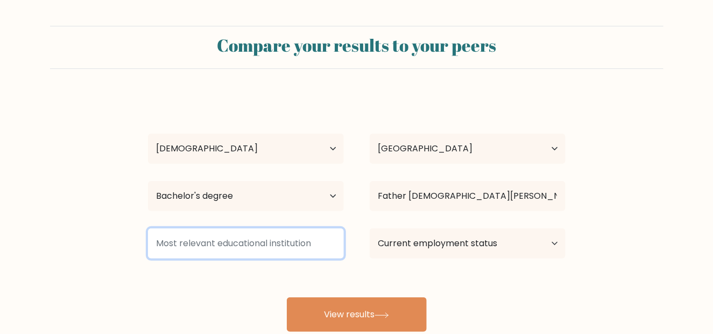
click at [291, 247] on input at bounding box center [246, 243] width 196 height 30
type input "N"
type input "B"
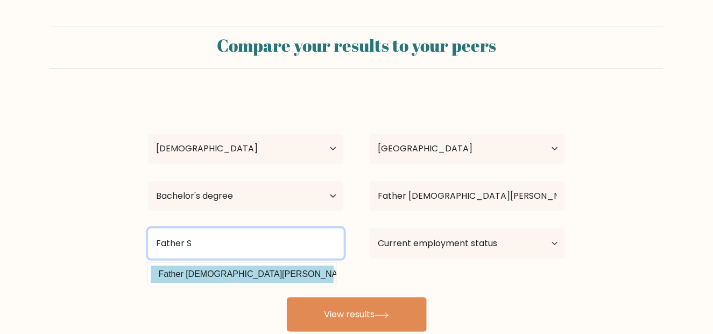
type input "Father S"
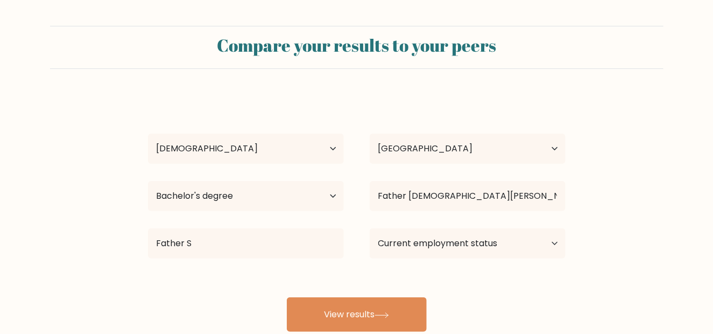
click at [471, 192] on div "Erica Jade Galua Age Under 18 years old 18-24 years old 25-34 years old 35-44 y…" at bounding box center [357, 213] width 431 height 237
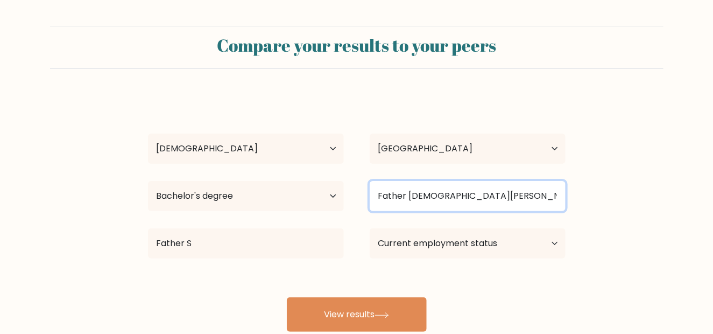
click at [471, 192] on input "Father Saturnino Urios" at bounding box center [468, 196] width 196 height 30
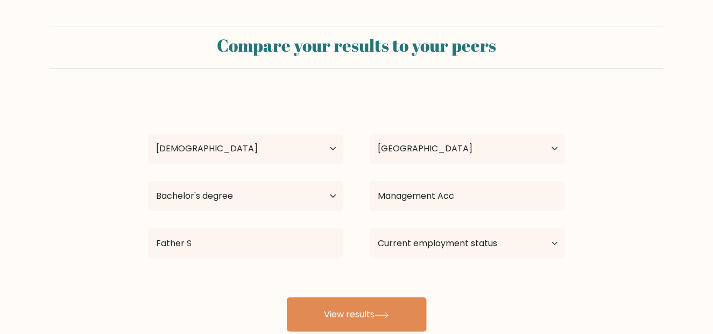
click at [444, 229] on div "Erica Jade Galua Age Under 18 years old 18-24 years old 25-34 years old 35-44 y…" at bounding box center [357, 213] width 431 height 237
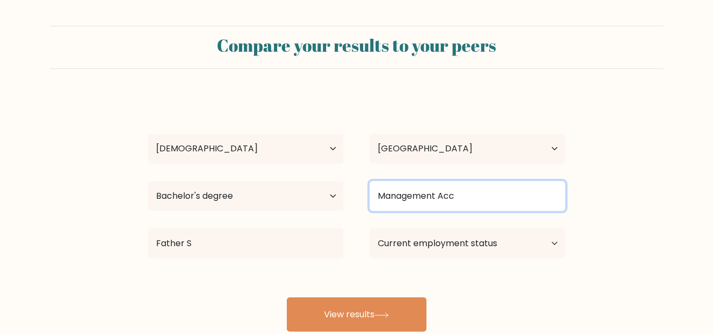
click at [466, 200] on input "Management Acc" at bounding box center [468, 196] width 196 height 30
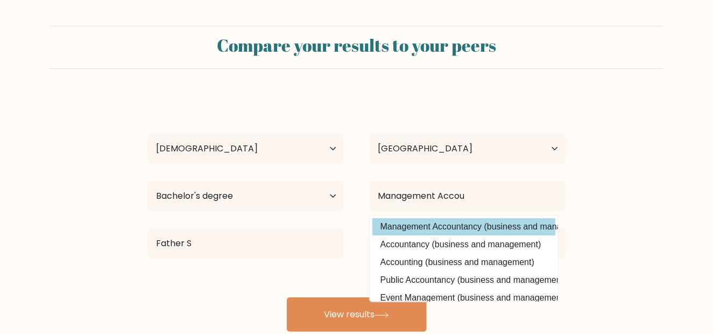
click at [470, 234] on div "Erica Jade Galua Age Under 18 years old 18-24 years old 25-34 years old 35-44 y…" at bounding box center [357, 213] width 431 height 237
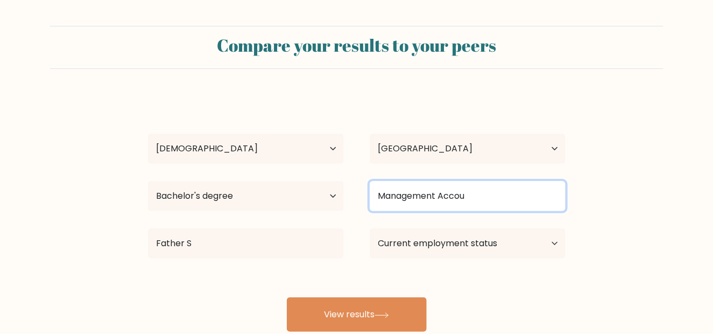
click at [467, 195] on input "Management Accou" at bounding box center [468, 196] width 196 height 30
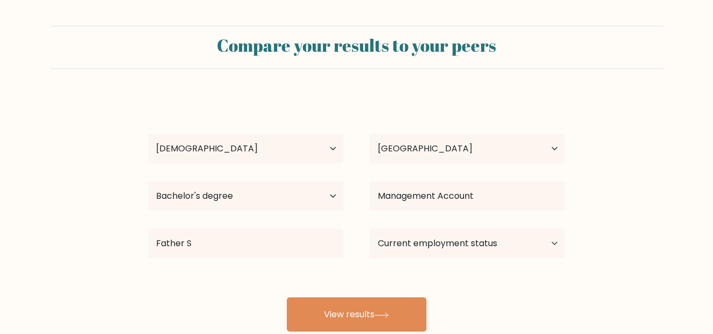
click at [534, 227] on div "Erica Jade Galua Age Under 18 years old 18-24 years old 25-34 years old 35-44 y…" at bounding box center [357, 213] width 431 height 237
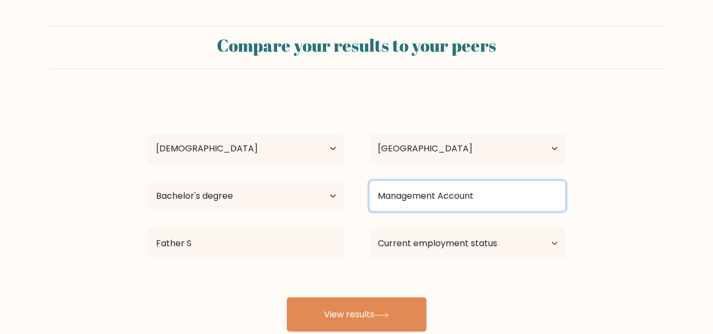
click at [492, 202] on input "Management Account" at bounding box center [468, 196] width 196 height 30
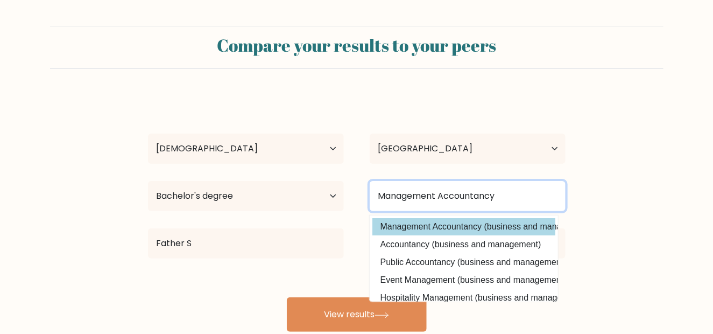
type input "Management Accountancy"
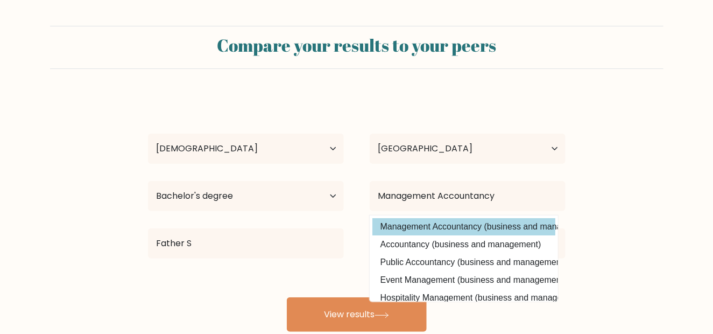
click at [474, 232] on div "Erica Jade Galua Age Under 18 years old 18-24 years old 25-34 years old 35-44 y…" at bounding box center [357, 213] width 431 height 237
click at [474, 232] on select "Current employment status Employed Student Retired Other / prefer not to answer" at bounding box center [468, 243] width 196 height 30
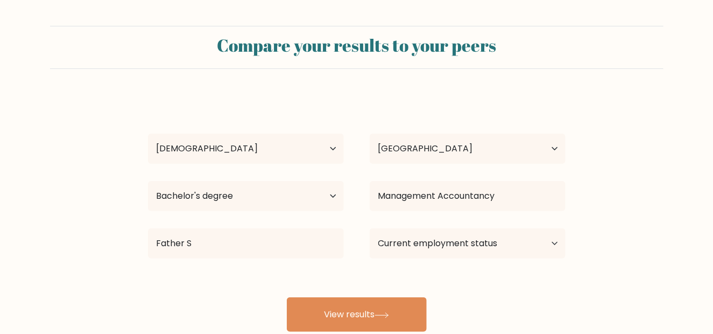
click at [610, 208] on form "Compare your results to your peers Erica Jade Galua Age Under 18 years old 18-2…" at bounding box center [356, 179] width 713 height 306
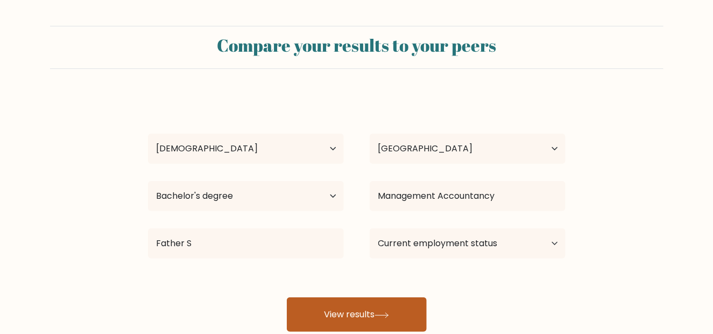
click at [412, 304] on button "View results" at bounding box center [357, 314] width 140 height 34
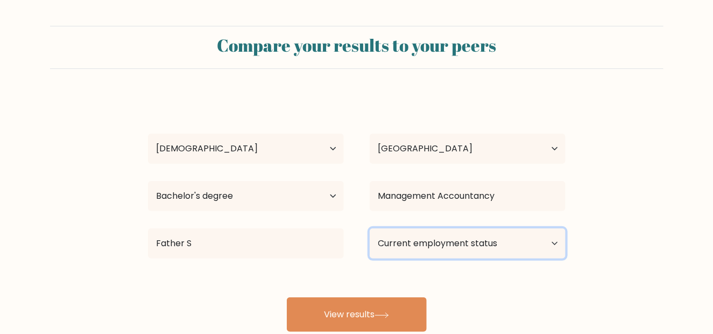
click at [430, 240] on select "Current employment status Employed Student Retired Other / prefer not to answer" at bounding box center [468, 243] width 196 height 30
select select "other"
click at [370, 228] on select "Current employment status Employed Student Retired Other / prefer not to answer" at bounding box center [468, 243] width 196 height 30
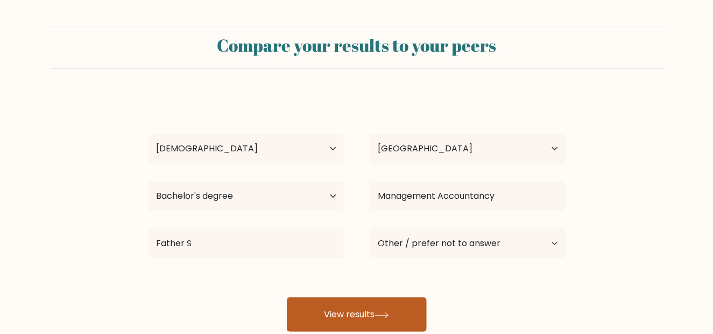
click at [384, 310] on button "View results" at bounding box center [357, 314] width 140 height 34
